Goal: Browse casually

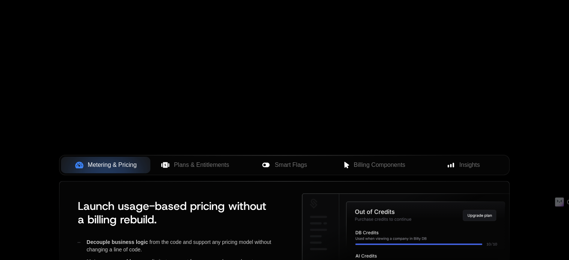
scroll to position [150, 0]
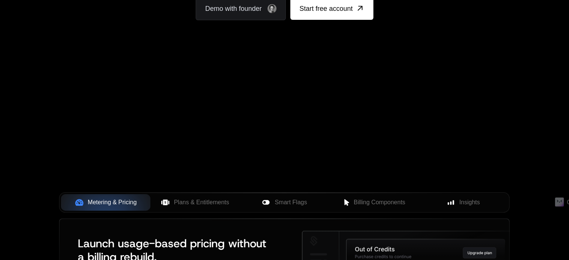
click at [178, 124] on div "Your browser does not support the video tag." at bounding box center [284, 71] width 486 height 315
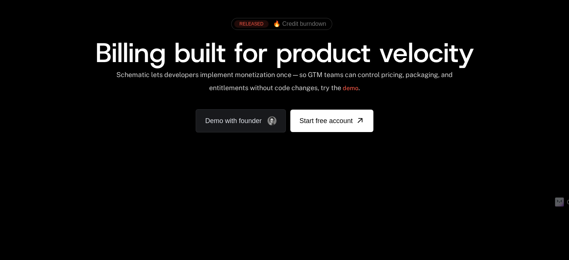
scroll to position [0, 0]
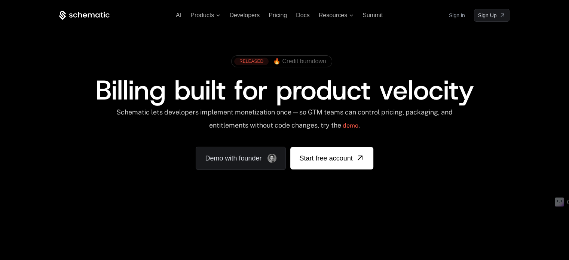
click at [305, 59] on span "🔥 Credit burndown" at bounding box center [299, 61] width 53 height 7
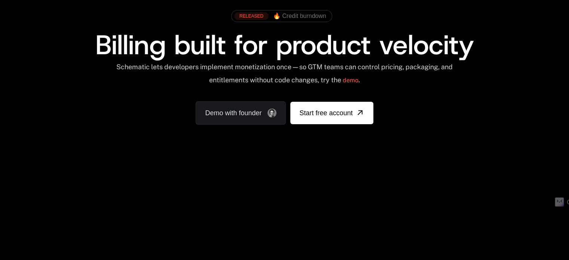
scroll to position [112, 0]
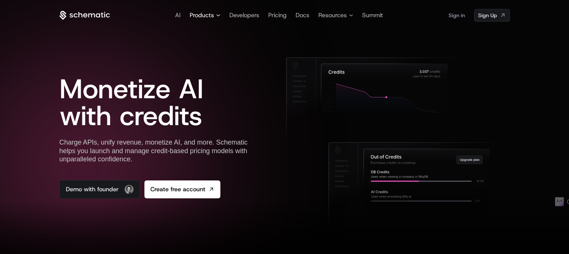
click at [202, 17] on span "Products" at bounding box center [202, 15] width 24 height 9
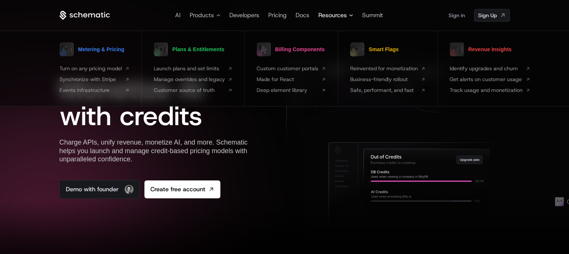
click at [329, 18] on span "Resources" at bounding box center [332, 15] width 28 height 9
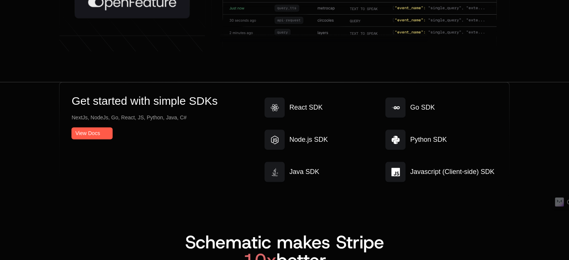
scroll to position [4222, 0]
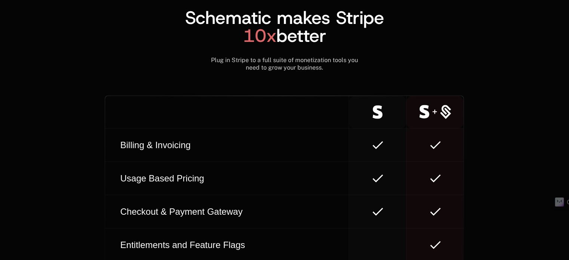
scroll to position [4186, 0]
